Goal: Task Accomplishment & Management: Use online tool/utility

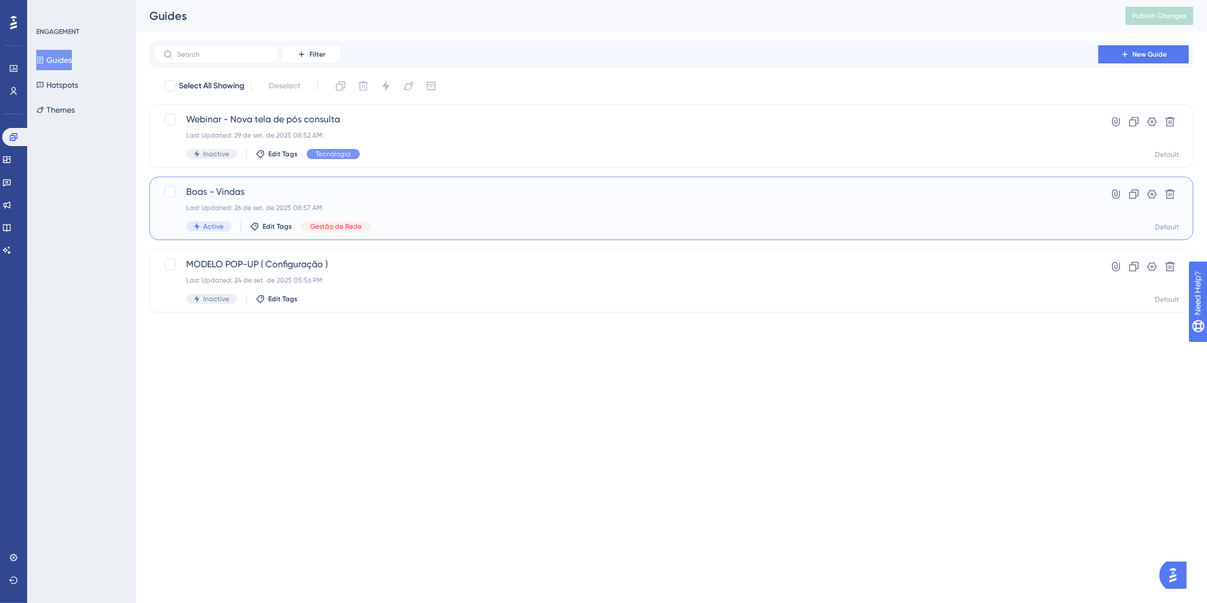
click at [506, 197] on span "Boas - Vindas" at bounding box center [626, 192] width 880 height 14
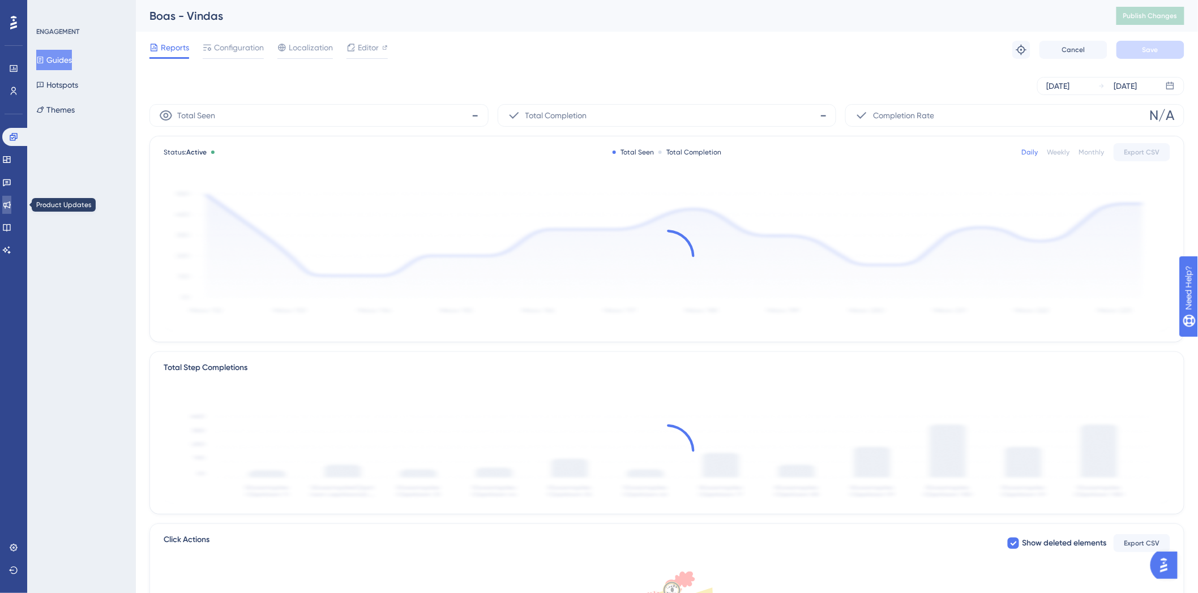
click at [11, 212] on link at bounding box center [6, 205] width 9 height 18
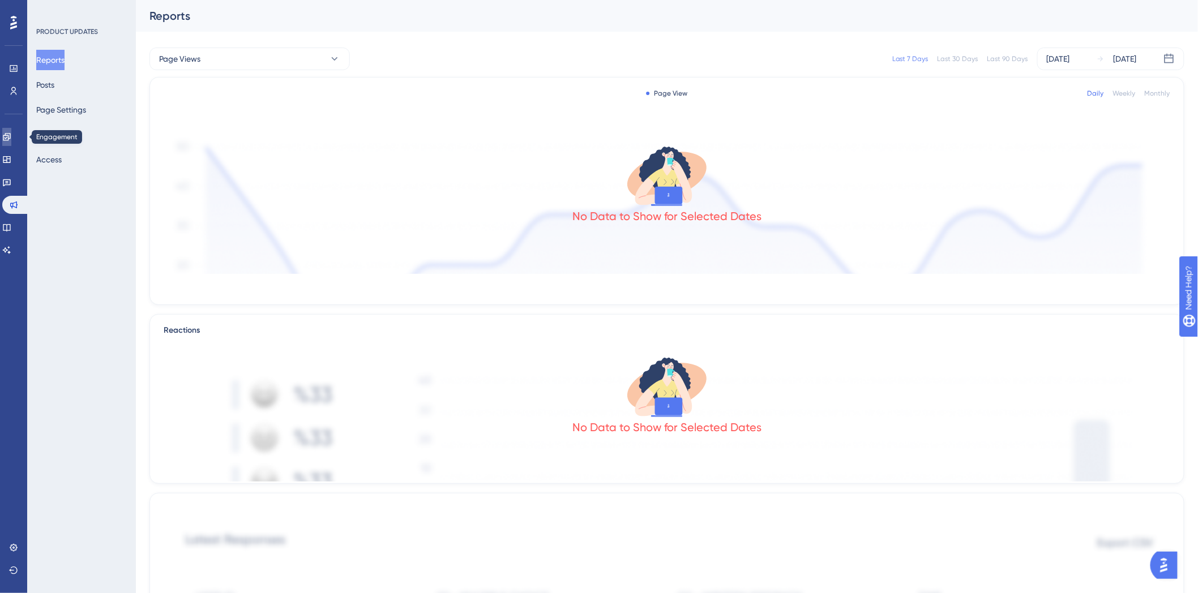
click at [11, 137] on icon at bounding box center [6, 136] width 9 height 9
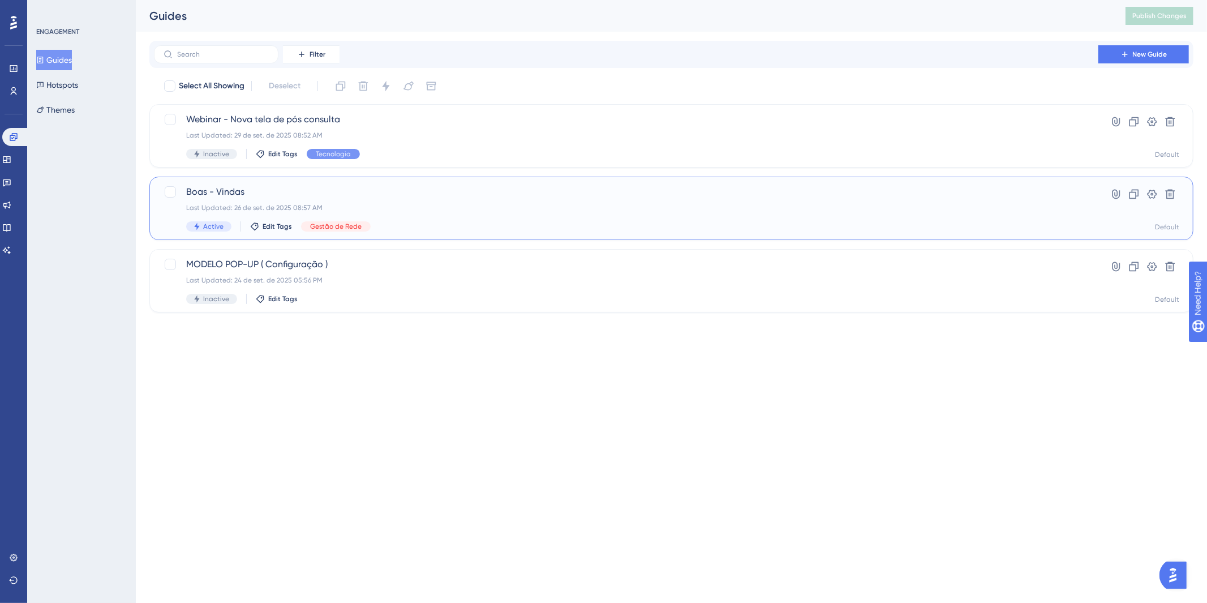
click at [493, 187] on span "Boas - Vindas" at bounding box center [626, 192] width 880 height 14
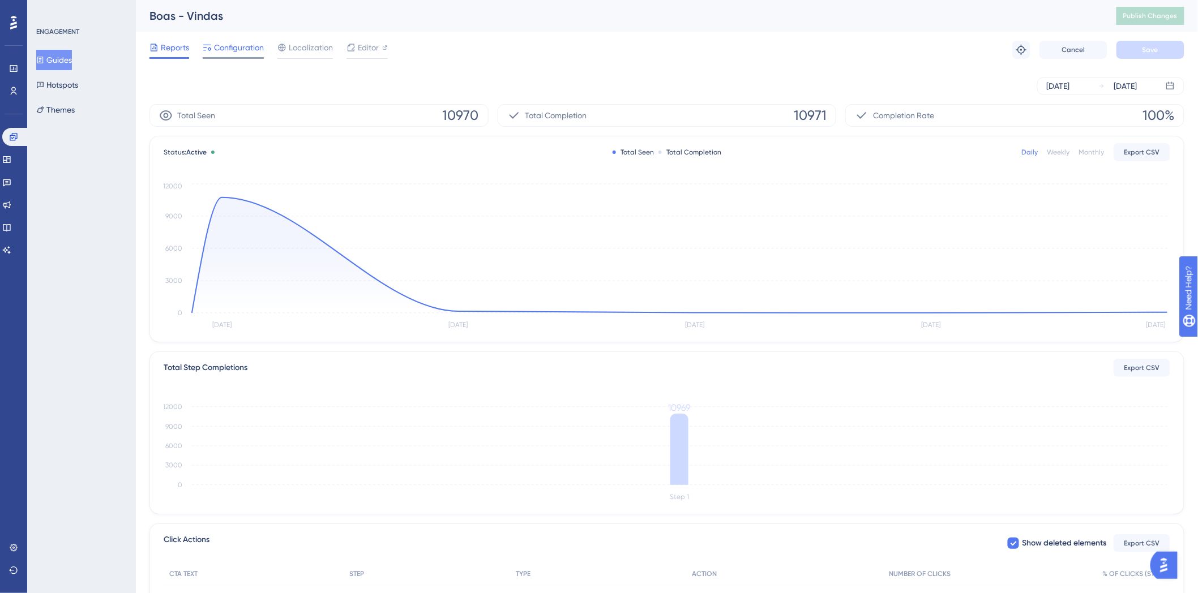
click at [244, 44] on span "Configuration" at bounding box center [239, 48] width 50 height 14
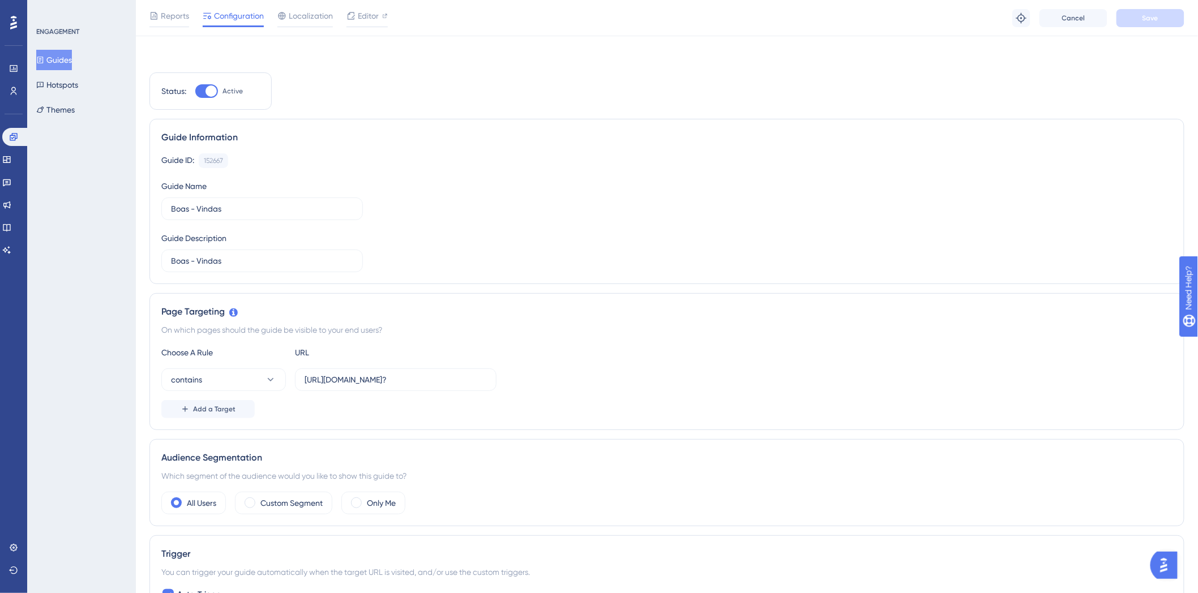
scroll to position [188, 0]
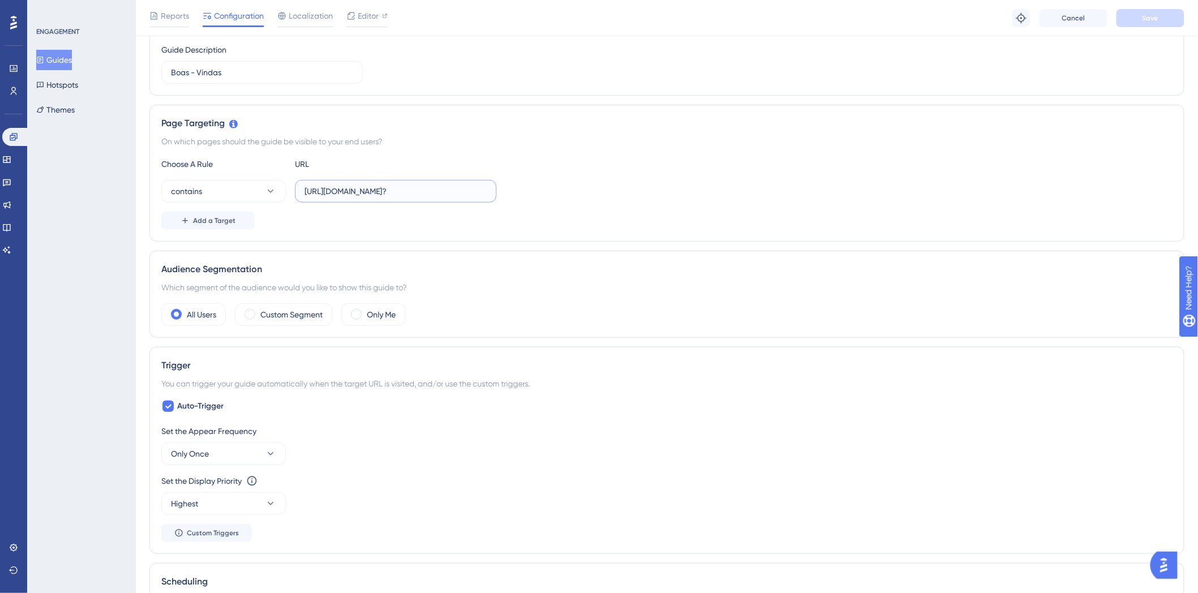
click at [417, 193] on input "[URL][DOMAIN_NAME]?" at bounding box center [395, 191] width 182 height 12
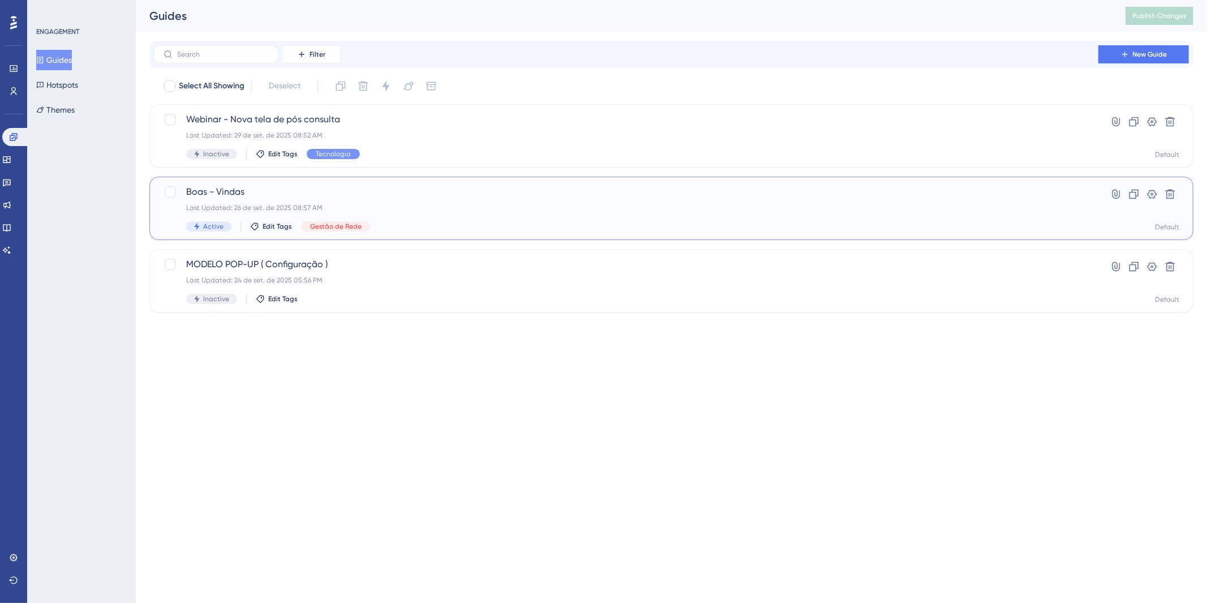
click at [619, 188] on span "Boas - Vindas" at bounding box center [626, 192] width 880 height 14
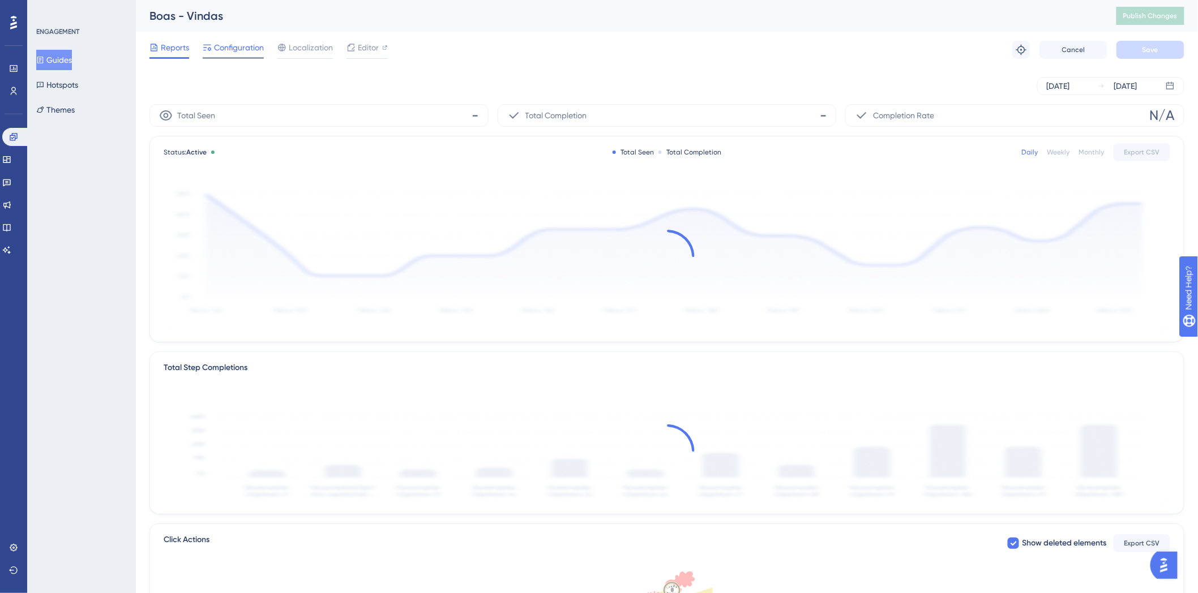
click at [256, 57] on div at bounding box center [233, 58] width 61 height 2
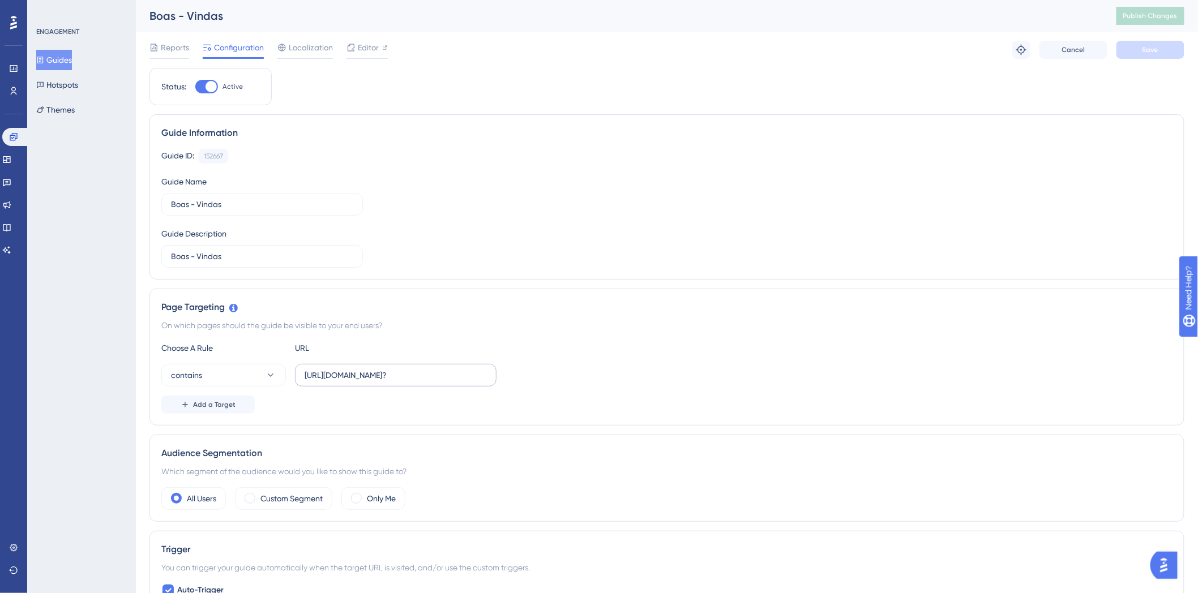
click at [478, 383] on label "[URL][DOMAIN_NAME]?" at bounding box center [395, 375] width 201 height 23
click at [478, 381] on input "[URL][DOMAIN_NAME]?" at bounding box center [395, 375] width 182 height 12
click at [478, 383] on label "[URL][DOMAIN_NAME]?" at bounding box center [395, 375] width 201 height 23
click at [478, 381] on input "[URL][DOMAIN_NAME]?" at bounding box center [395, 375] width 182 height 12
copy div "Add a Target"
